Goal: Task Accomplishment & Management: Manage account settings

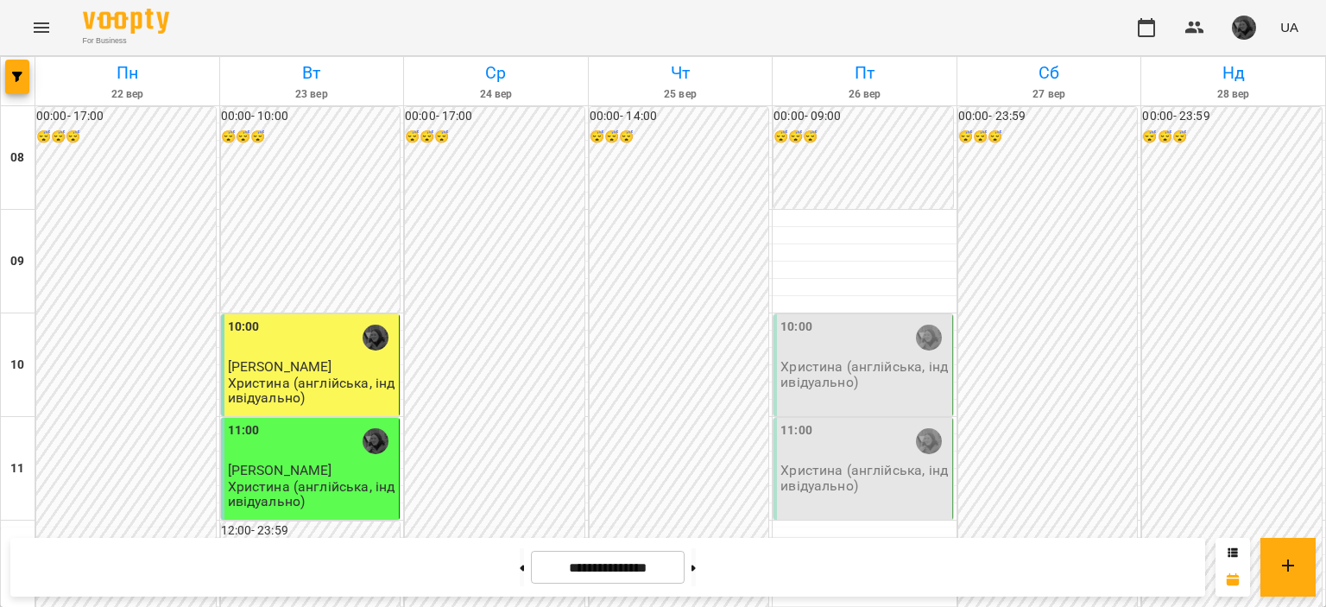
scroll to position [59, 0]
click at [1248, 34] on img "button" at bounding box center [1244, 28] width 24 height 24
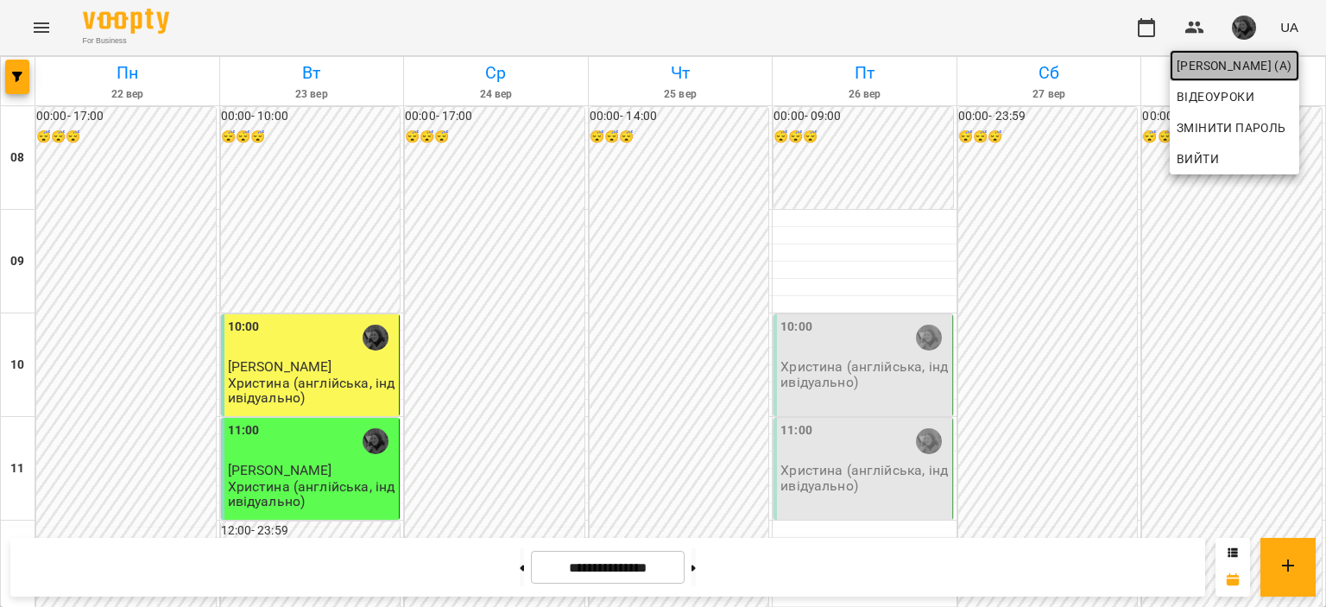
click at [1227, 70] on span "[PERSON_NAME] (а)" at bounding box center [1235, 65] width 116 height 21
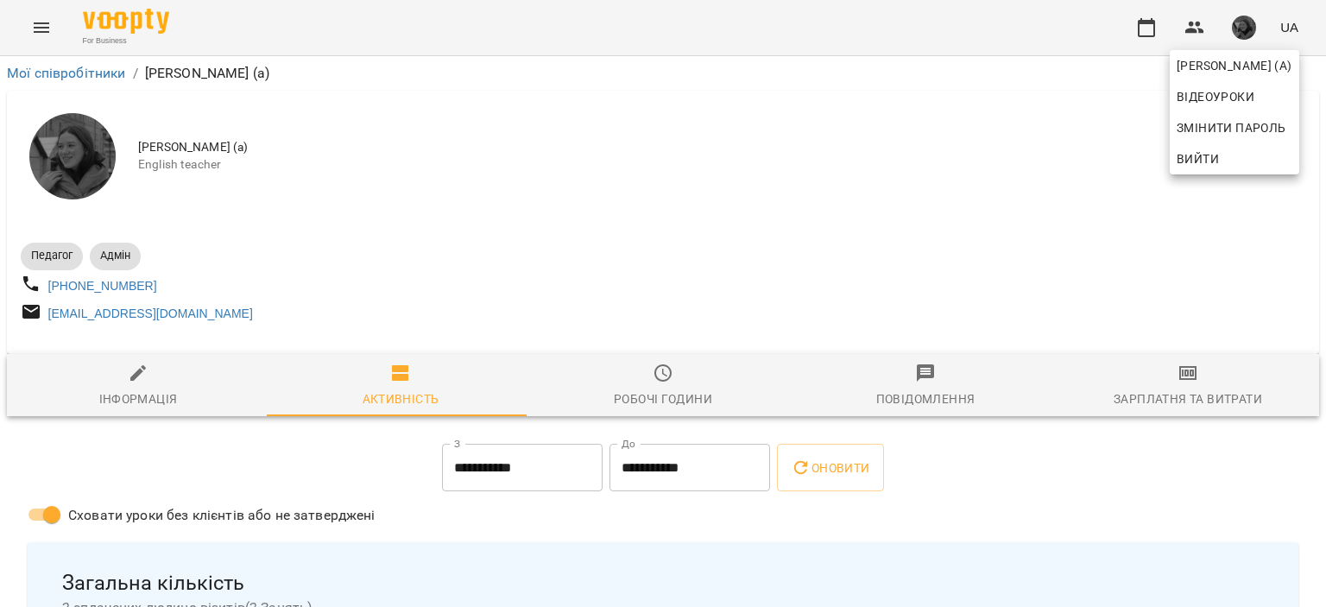
click at [653, 387] on div at bounding box center [663, 303] width 1326 height 607
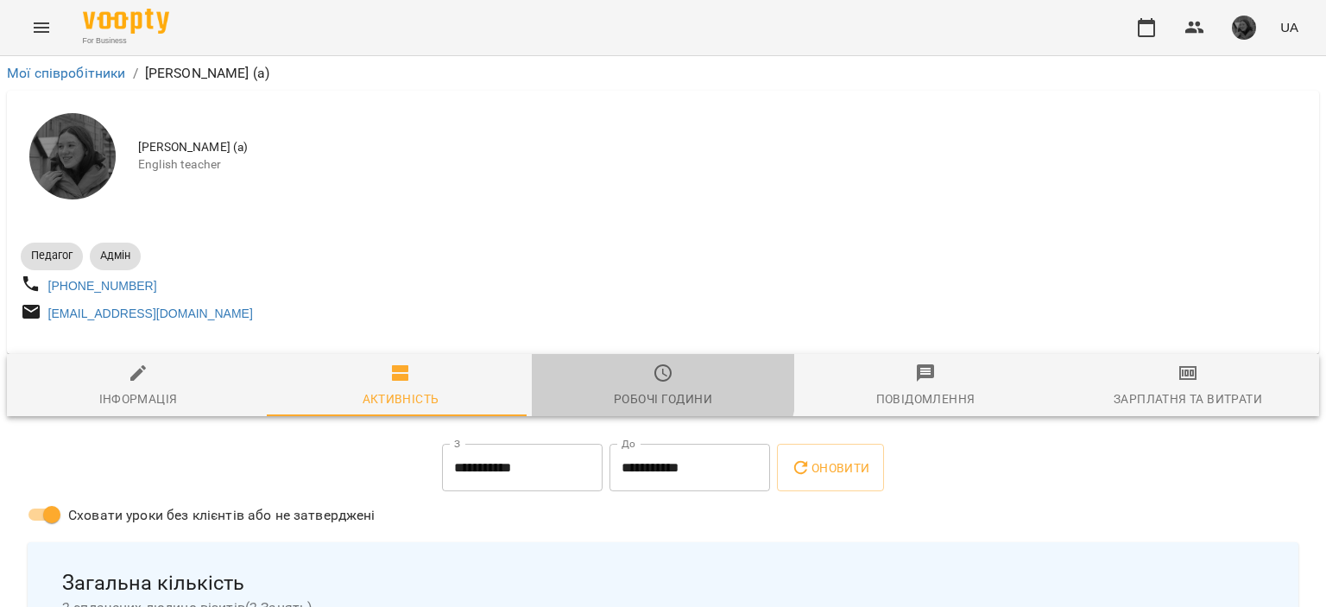
click at [654, 382] on icon "button" at bounding box center [662, 372] width 17 height 17
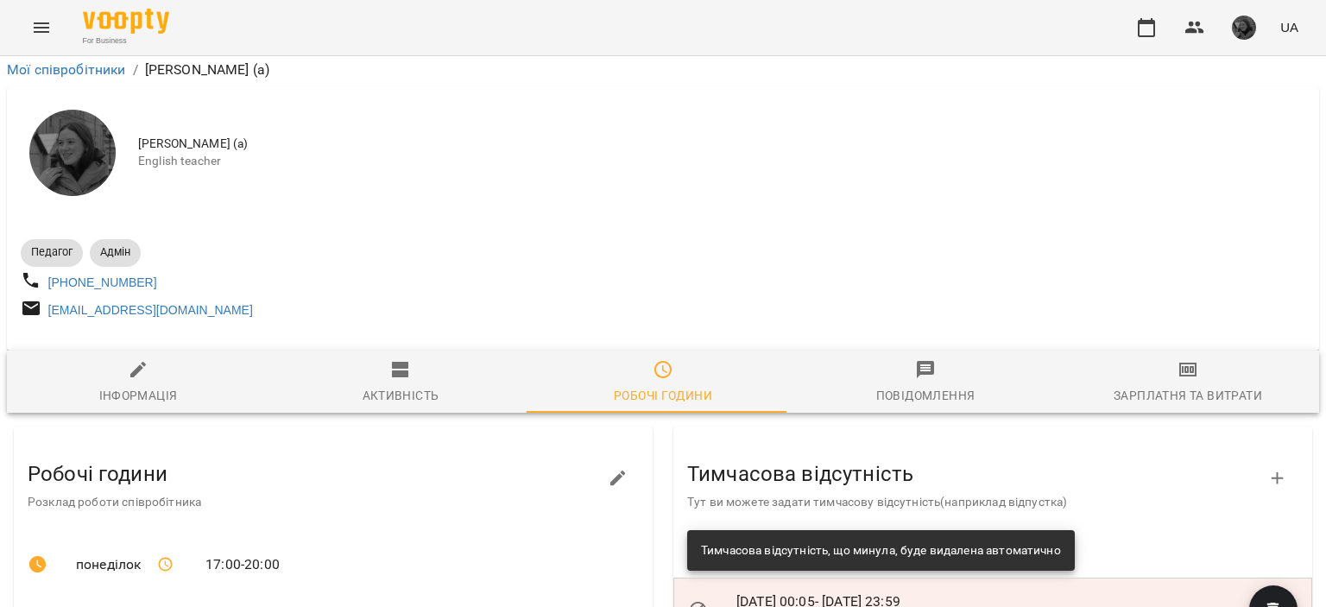
scroll to position [195, 0]
click at [608, 468] on icon "button" at bounding box center [618, 478] width 21 height 21
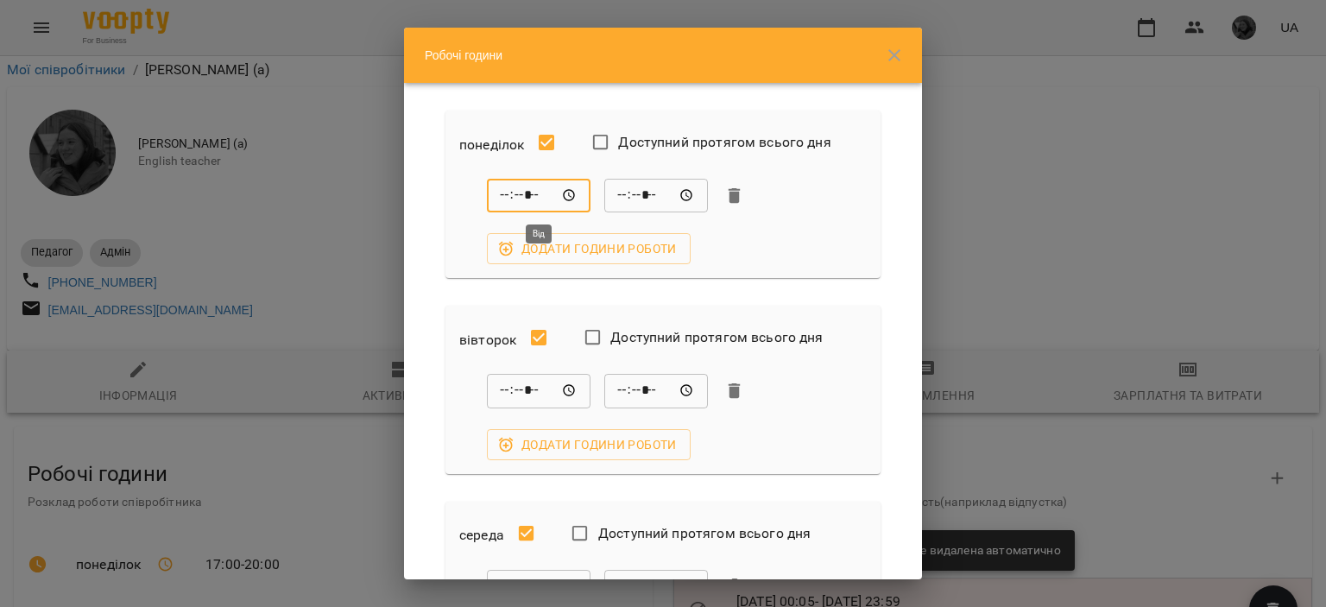
click at [505, 192] on input "*****" at bounding box center [539, 196] width 104 height 35
type input "*****"
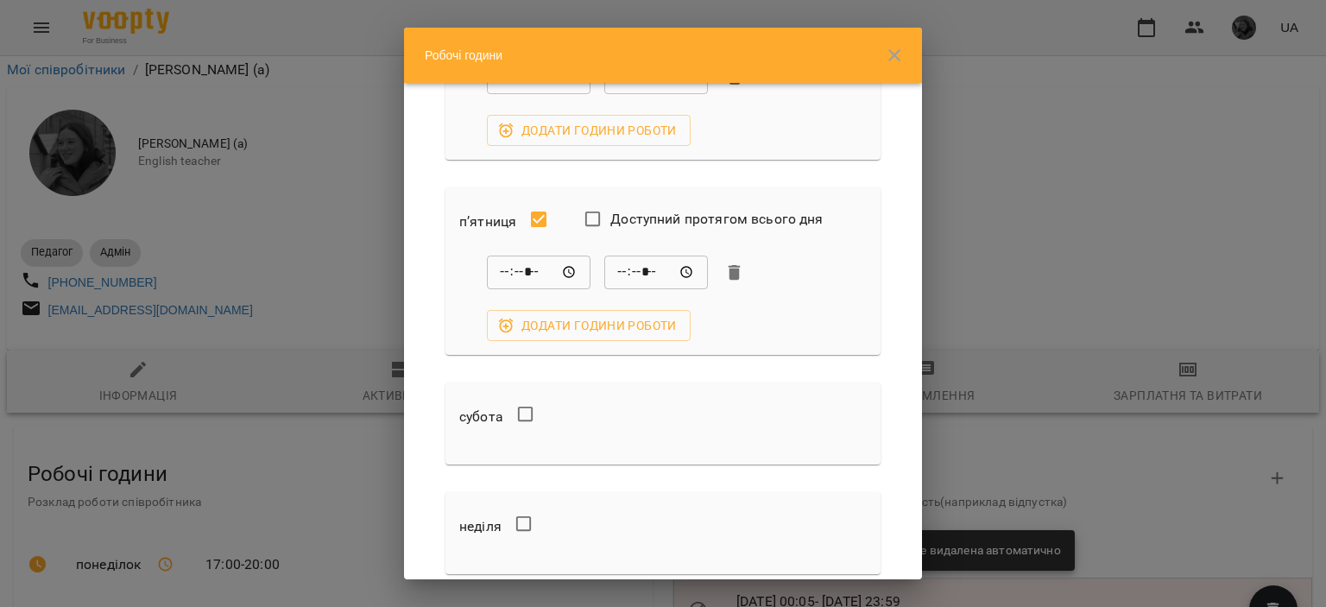
scroll to position [835, 0]
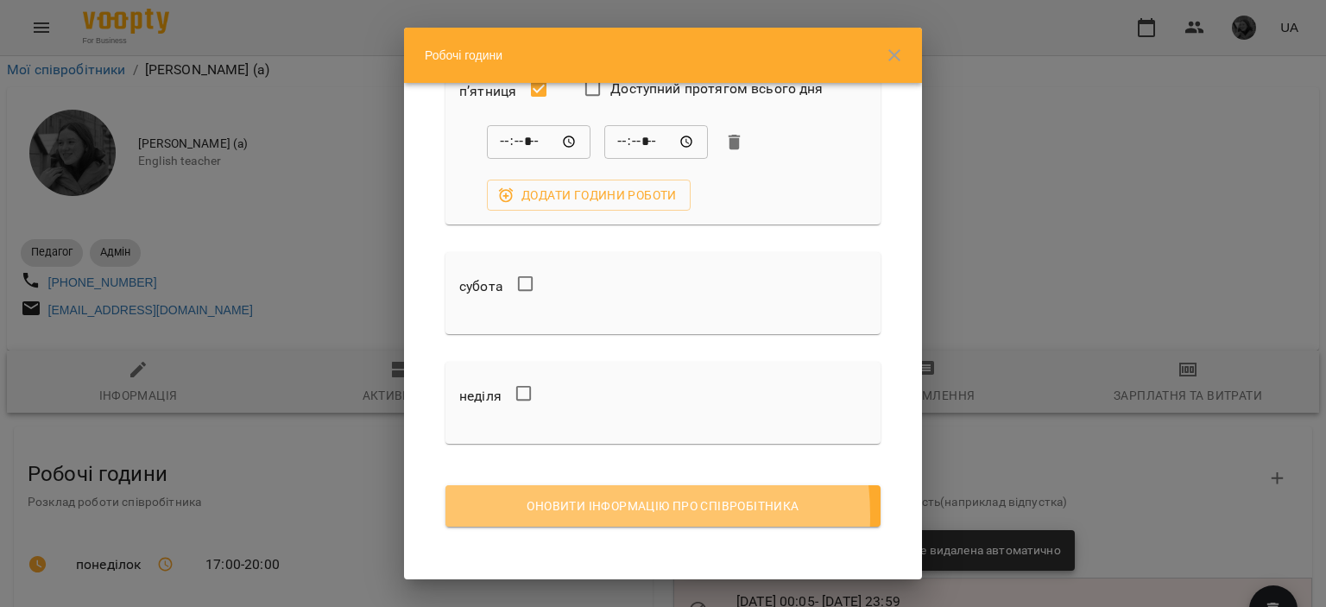
click at [594, 514] on span "Оновити інформацію про співробітника" at bounding box center [663, 506] width 408 height 21
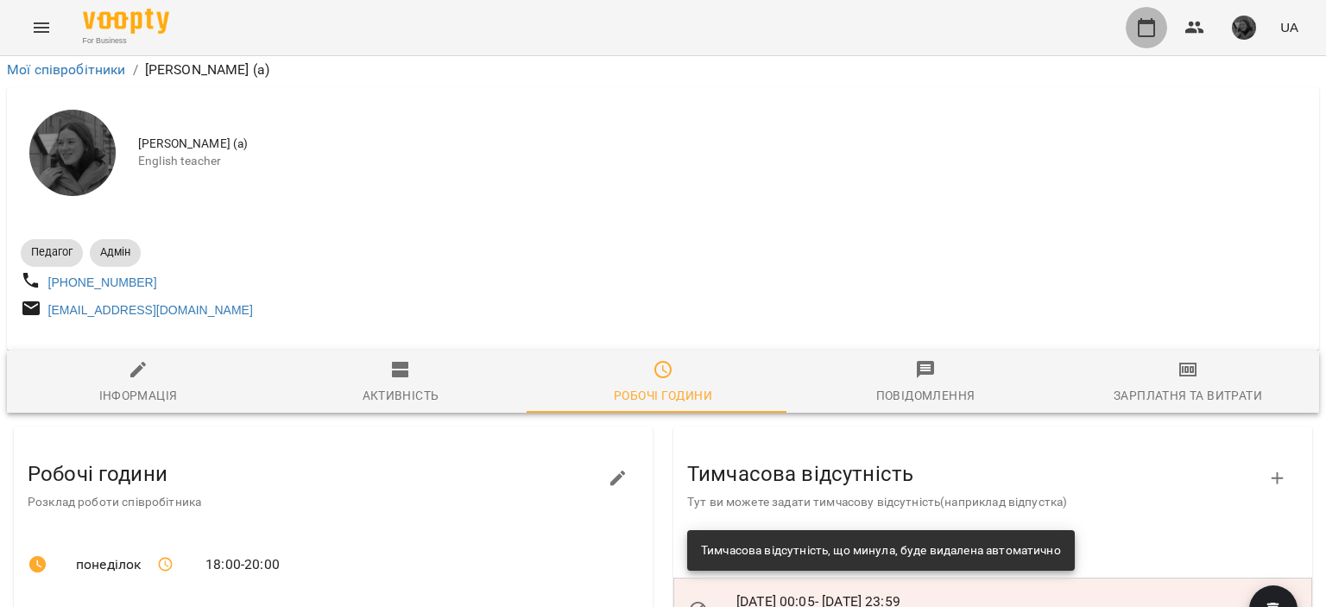
click at [1150, 34] on icon "button" at bounding box center [1146, 27] width 21 height 21
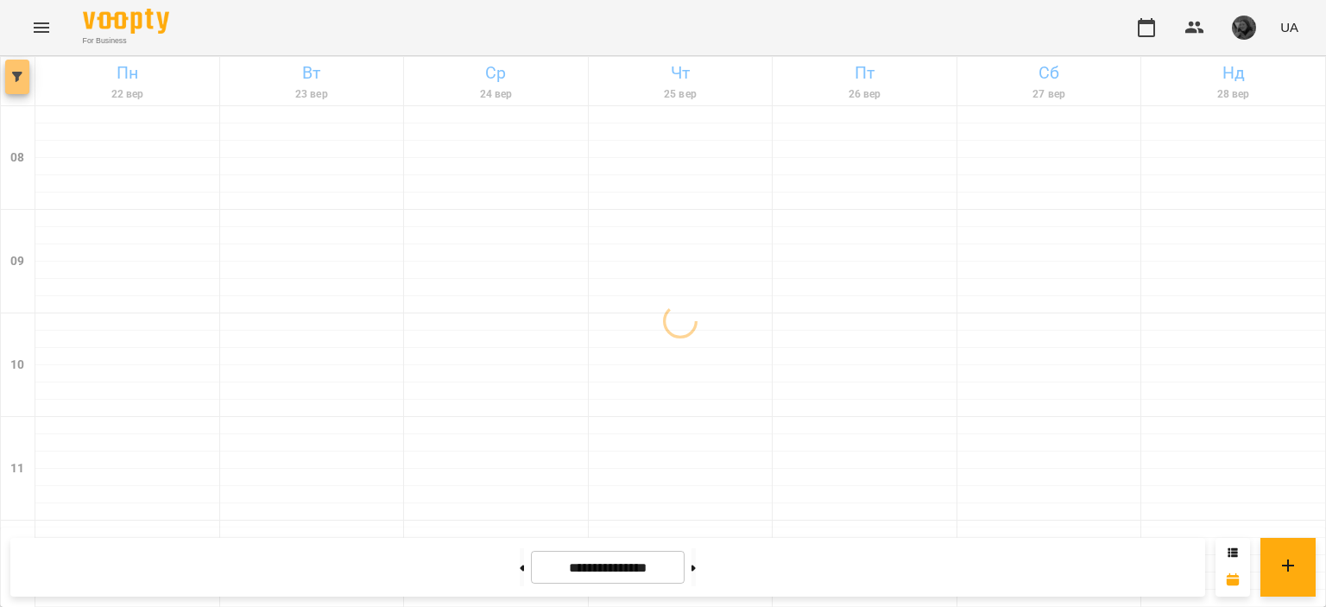
click at [9, 81] on span "button" at bounding box center [17, 77] width 24 height 10
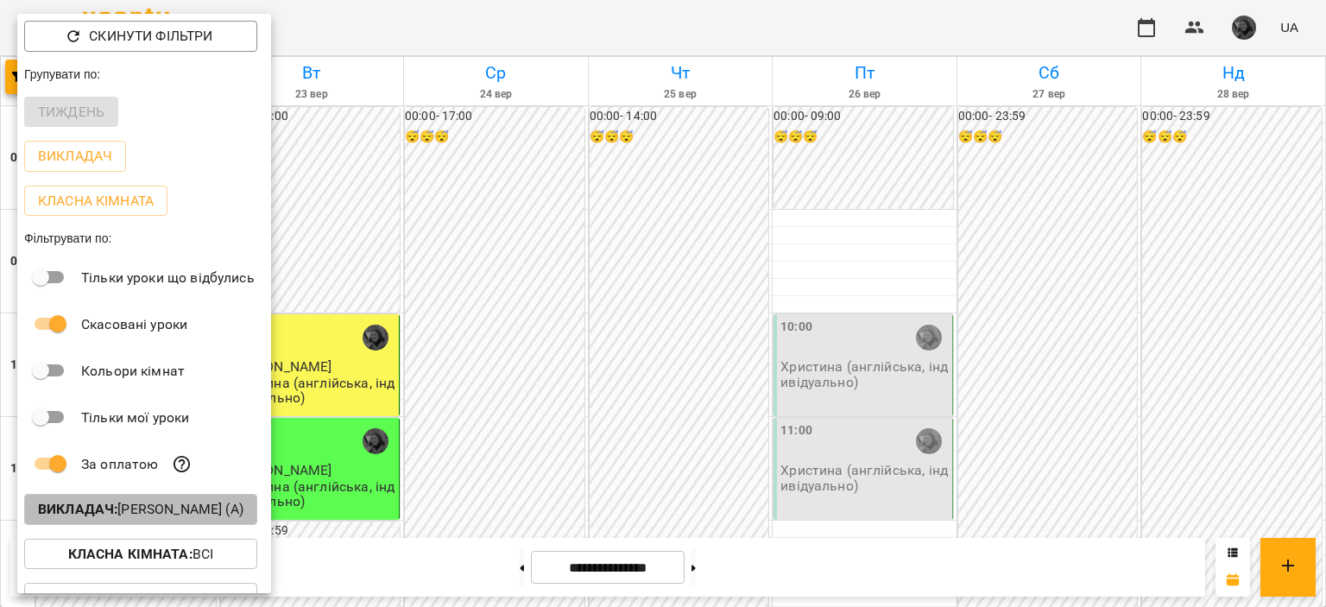
click at [197, 519] on p "Викладач : [PERSON_NAME] (а)" at bounding box center [140, 509] width 205 height 21
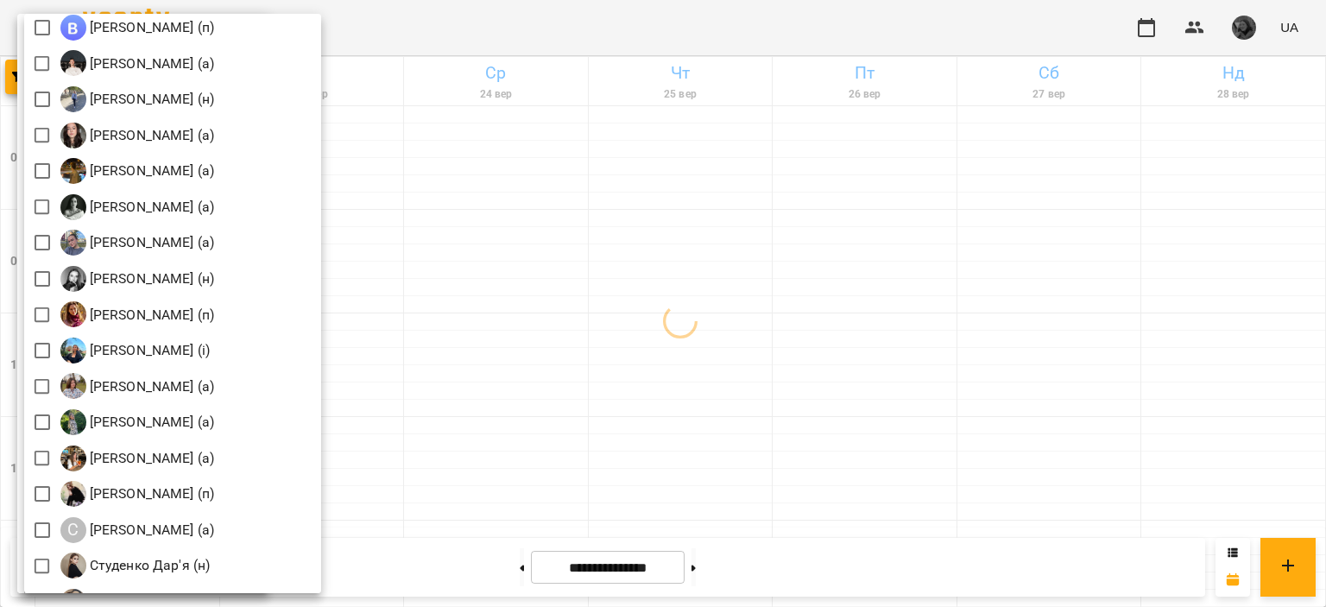
scroll to position [2095, 0]
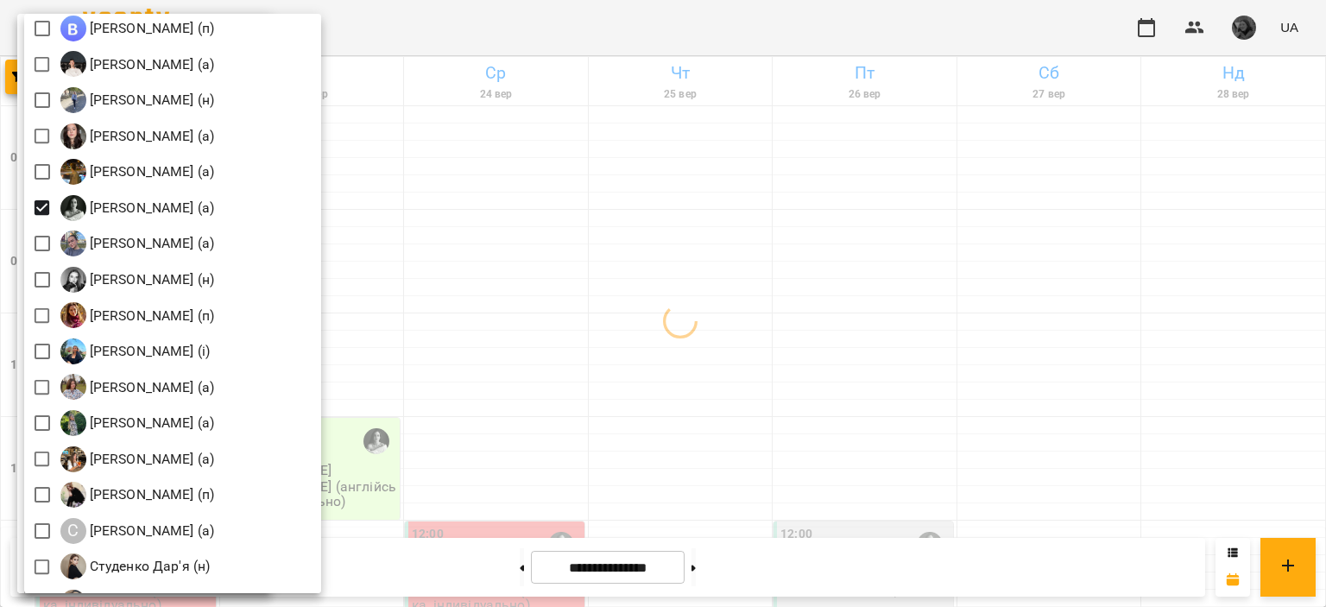
click at [631, 248] on div at bounding box center [663, 303] width 1326 height 607
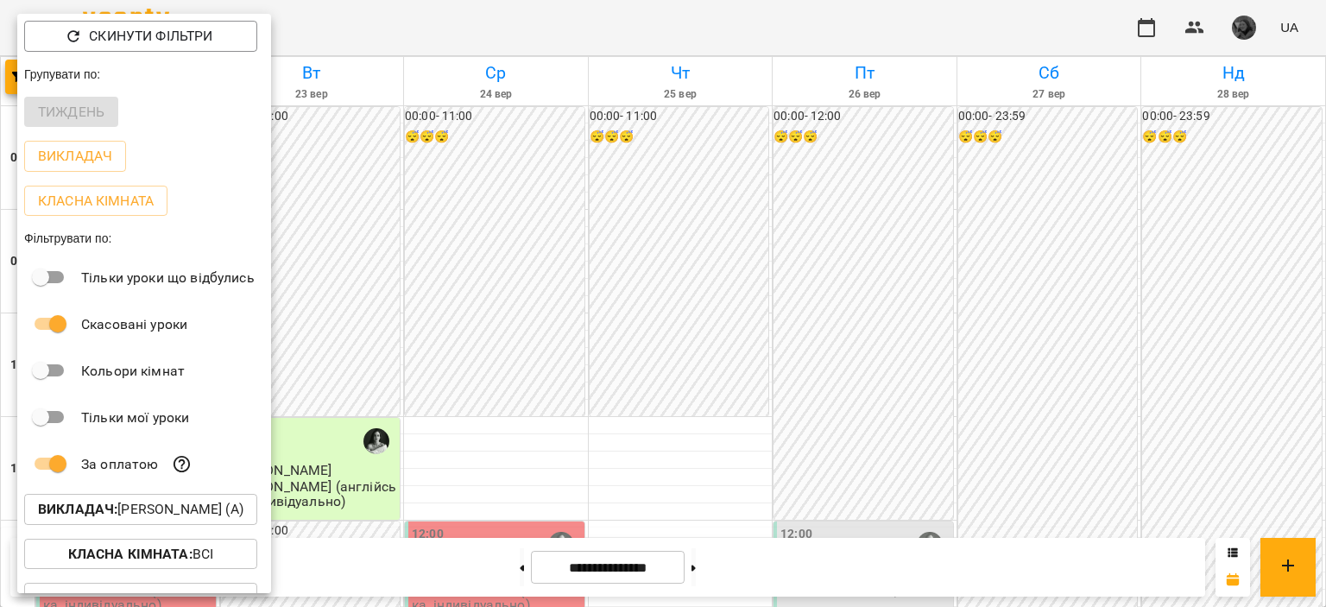
click at [631, 248] on div at bounding box center [663, 303] width 1326 height 607
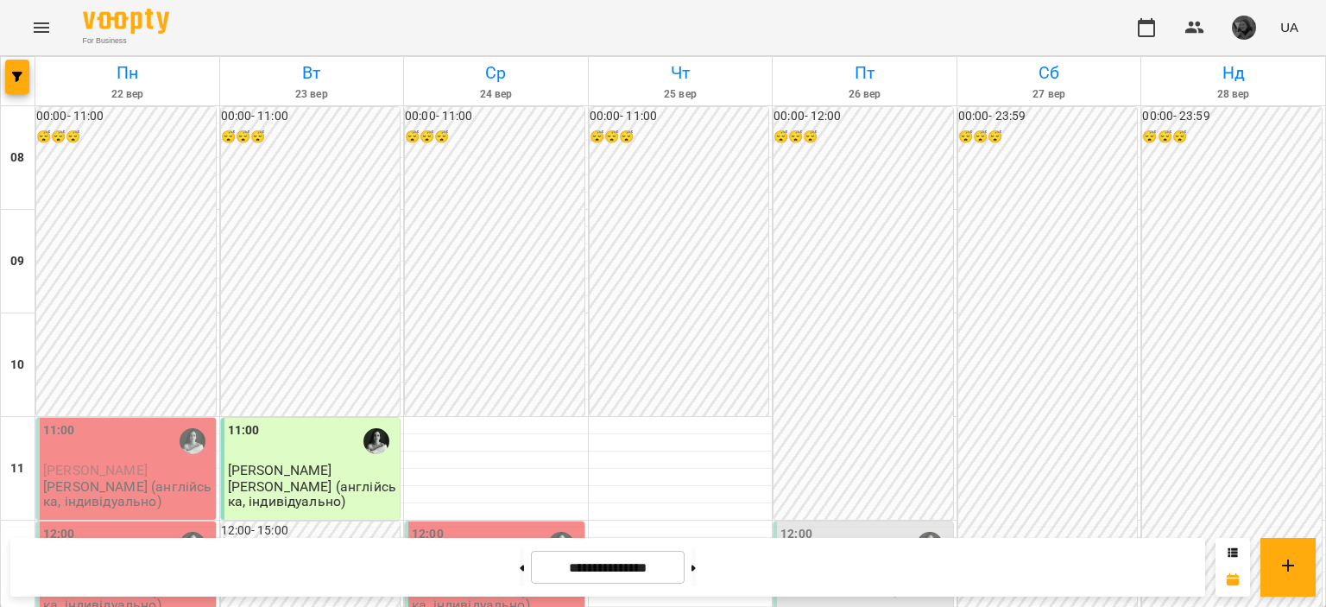
scroll to position [150, 0]
click at [16, 85] on button "button" at bounding box center [17, 77] width 24 height 35
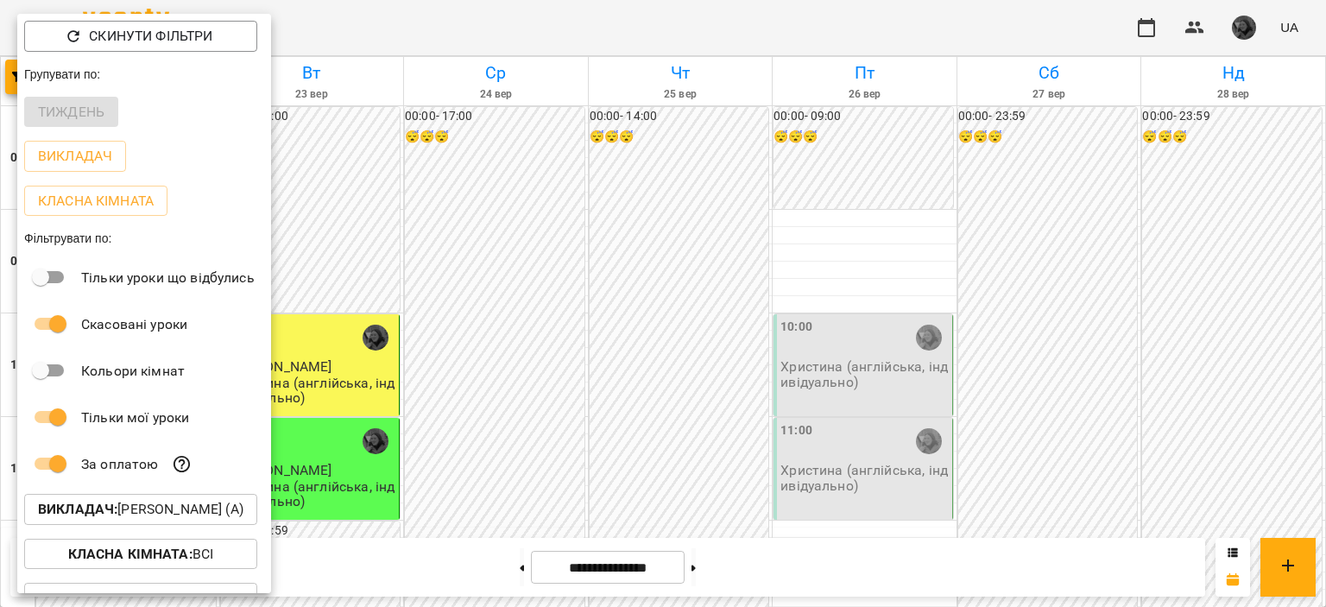
click at [570, 334] on div at bounding box center [663, 303] width 1326 height 607
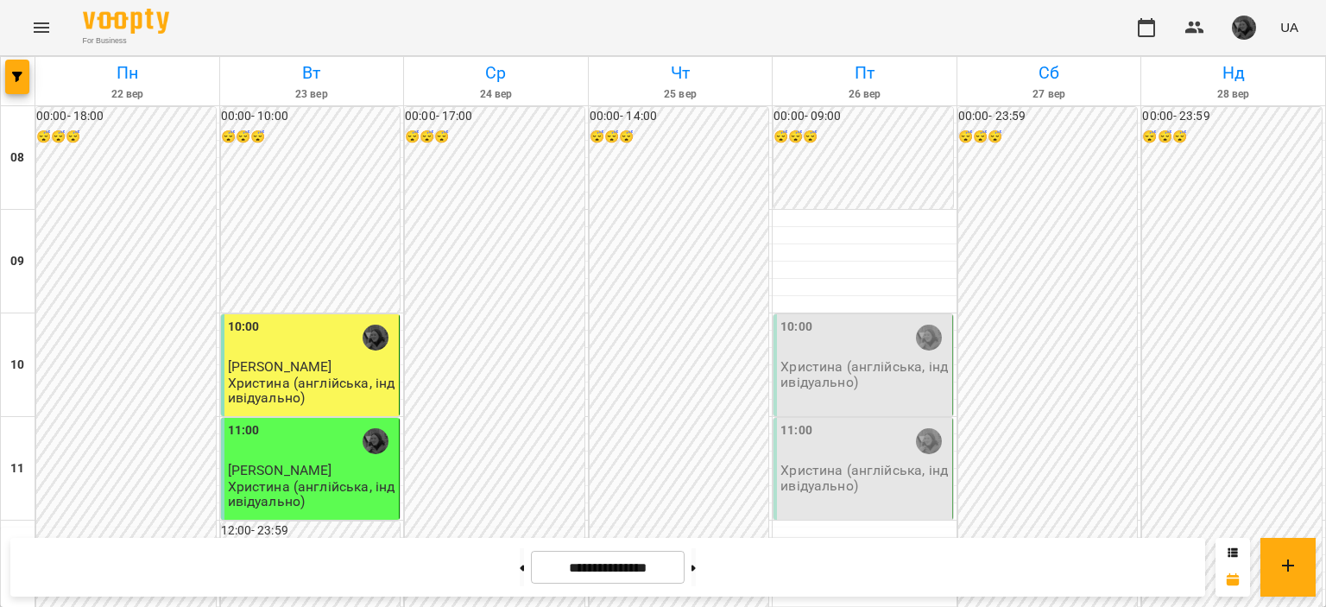
scroll to position [0, 0]
